Goal: Task Accomplishment & Management: Complete application form

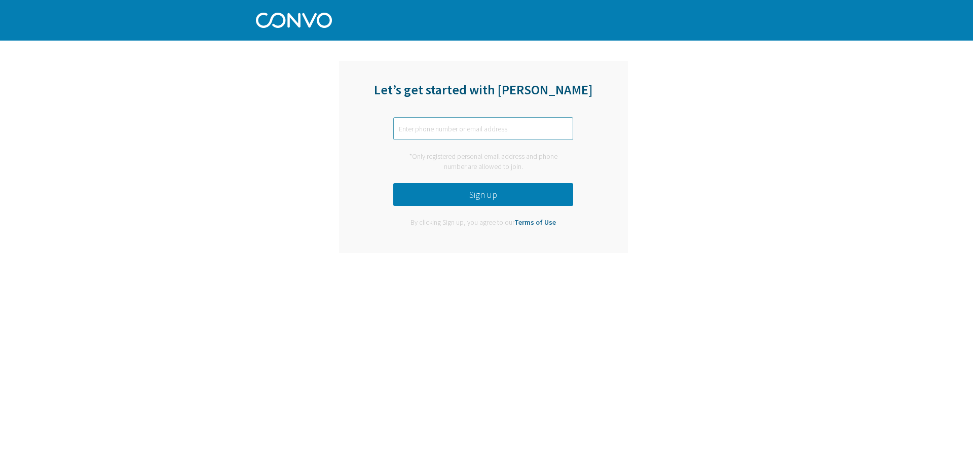
type input "m"
type input "[EMAIL_ADDRESS][DOMAIN_NAME]"
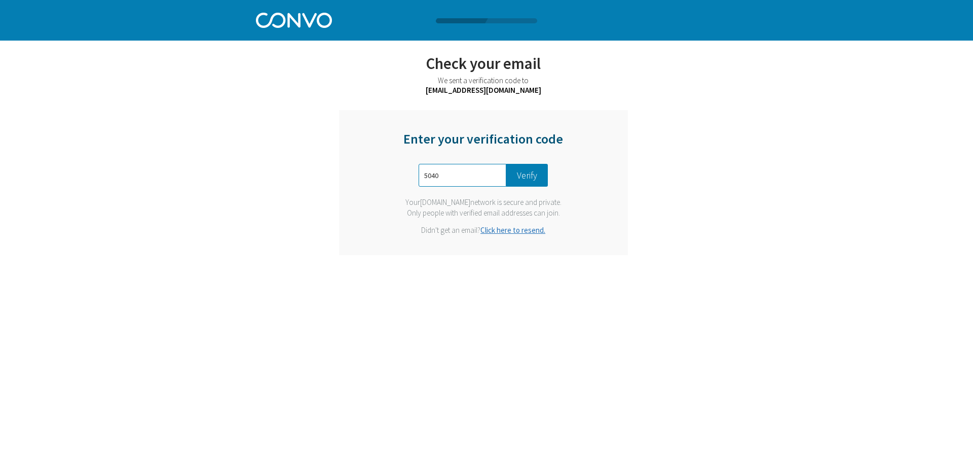
type input "5040"
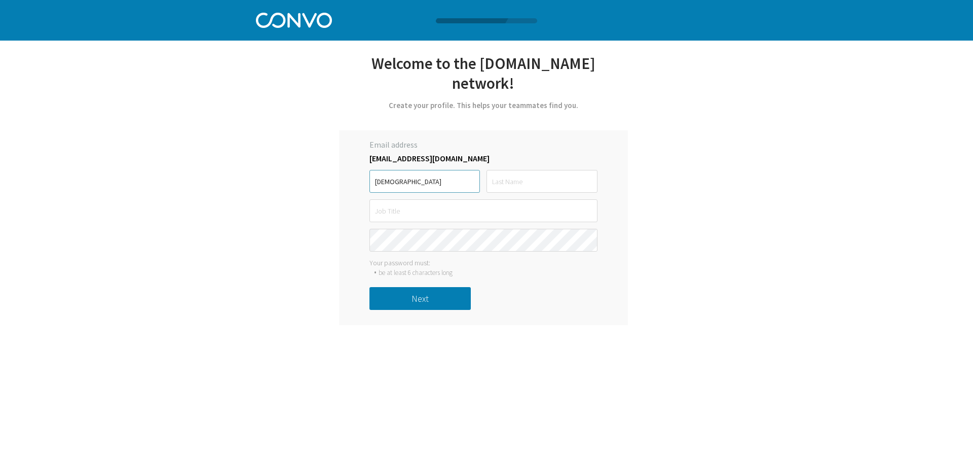
type input "[DEMOGRAPHIC_DATA]"
type input "Bilal"
type input "Sr. Odoo Developer"
click at [419, 287] on button "Next" at bounding box center [420, 298] width 101 height 23
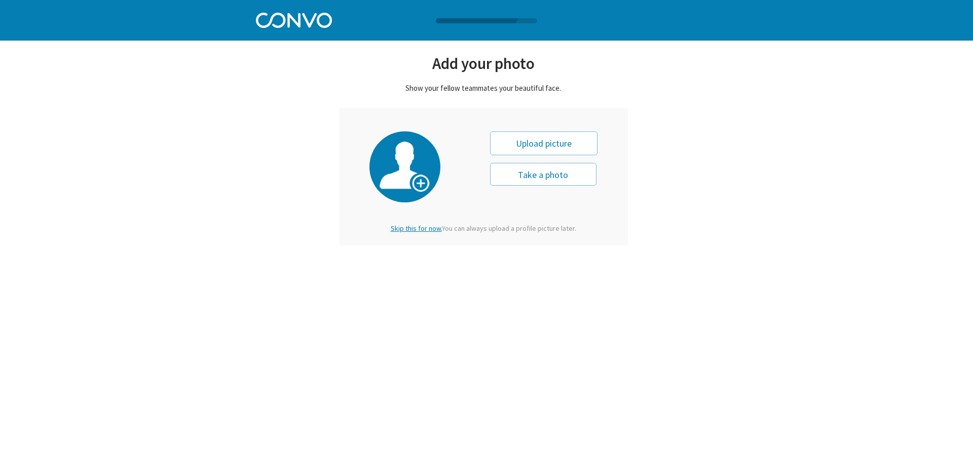
click at [406, 230] on span "Skip this for now." at bounding box center [416, 228] width 51 height 9
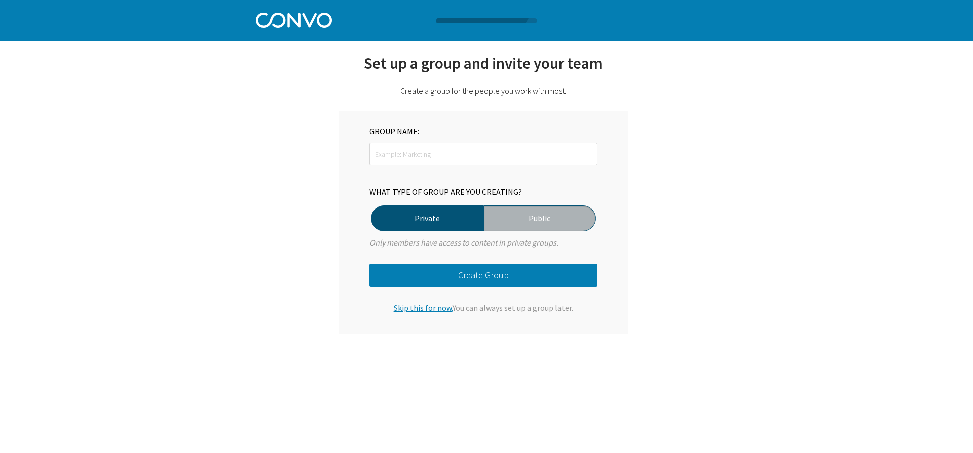
click at [426, 303] on span "Skip this for now." at bounding box center [423, 308] width 59 height 10
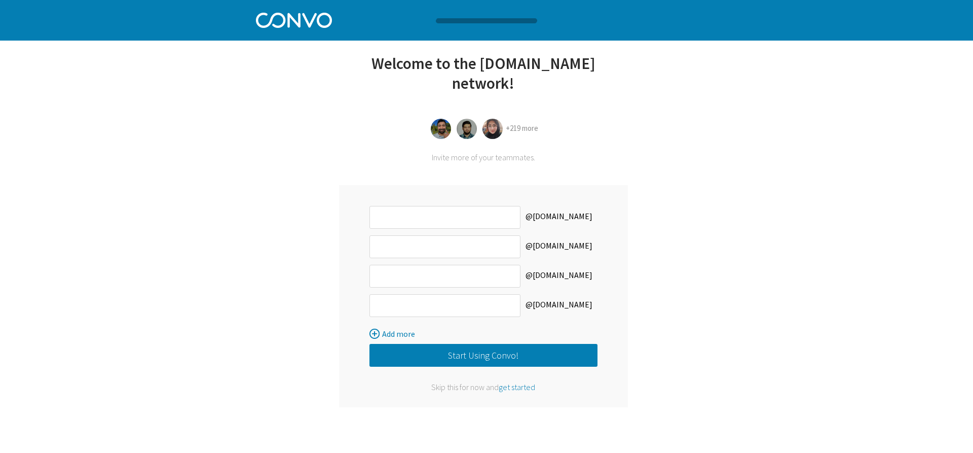
click at [486, 344] on button "Start Using Convo!" at bounding box center [484, 355] width 228 height 23
